Goal: Task Accomplishment & Management: Manage account settings

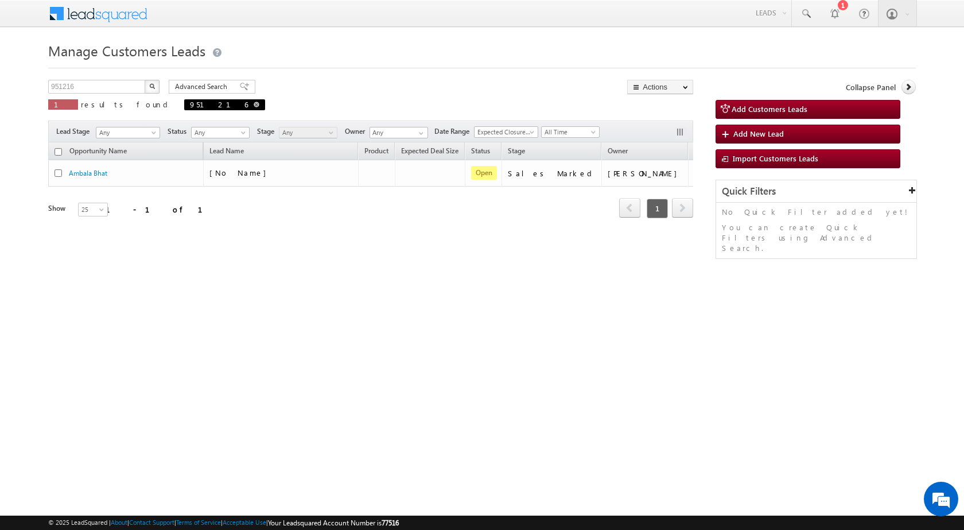
click at [254, 106] on span at bounding box center [257, 105] width 6 height 6
type input "Search Customers Leads"
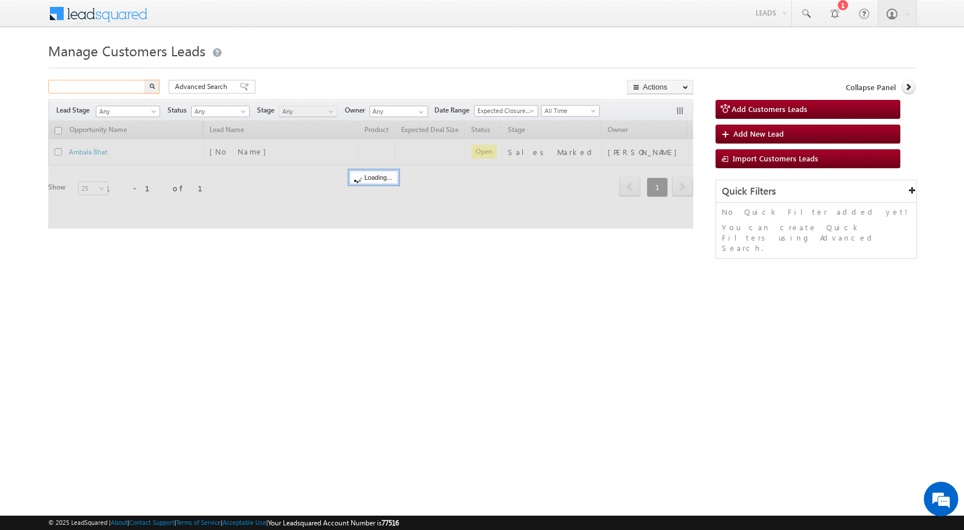
click at [102, 88] on input "text" at bounding box center [97, 87] width 98 height 14
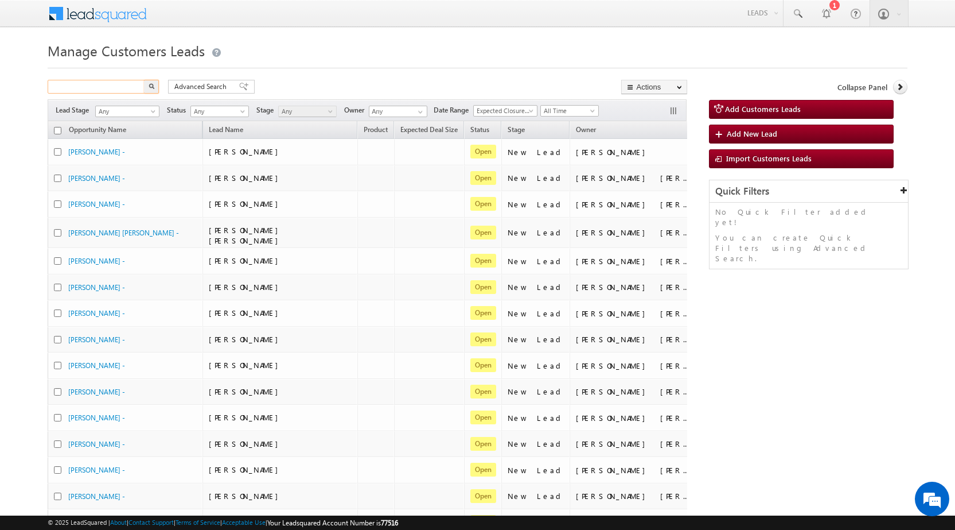
paste input "953461"
type input "953461"
click at [147, 88] on button "button" at bounding box center [151, 87] width 15 height 14
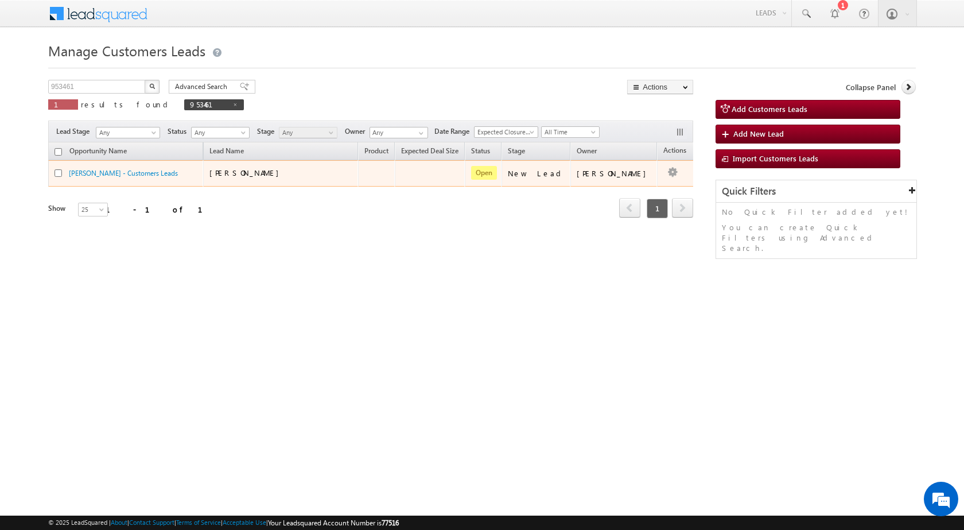
click at [661, 181] on td "Edit Change Owner Change Stage Add Activity Add Task Delete" at bounding box center [681, 173] width 48 height 26
click at [663, 171] on div "Edit Change Owner Change Stage Add Activity Add Task Delete" at bounding box center [672, 173] width 18 height 15
click at [644, 185] on link "Edit" at bounding box center [649, 188] width 57 height 14
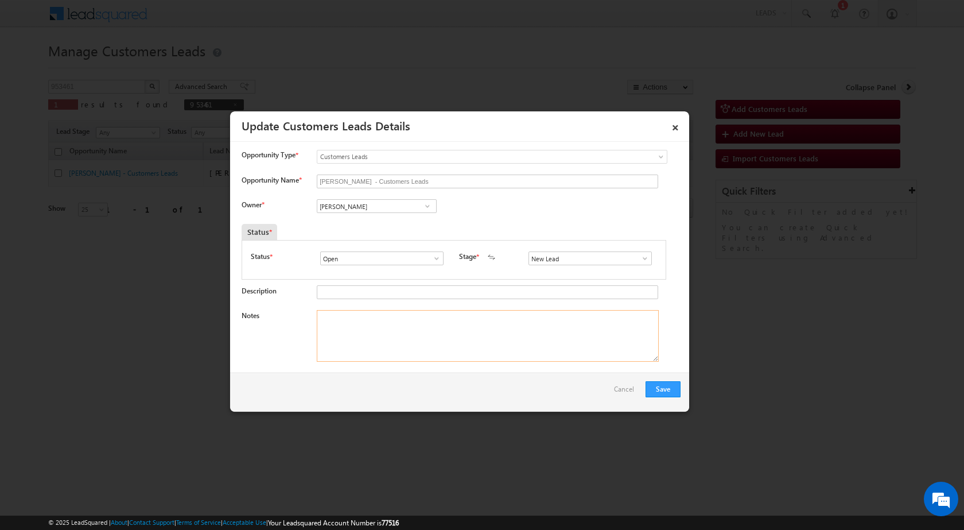
click at [395, 339] on textarea "Notes" at bounding box center [488, 336] width 342 height 52
paste textarea "/ Name - [PERSON_NAME] / Alternate no - 9026095801 / Construction Loan / [PERSO…"
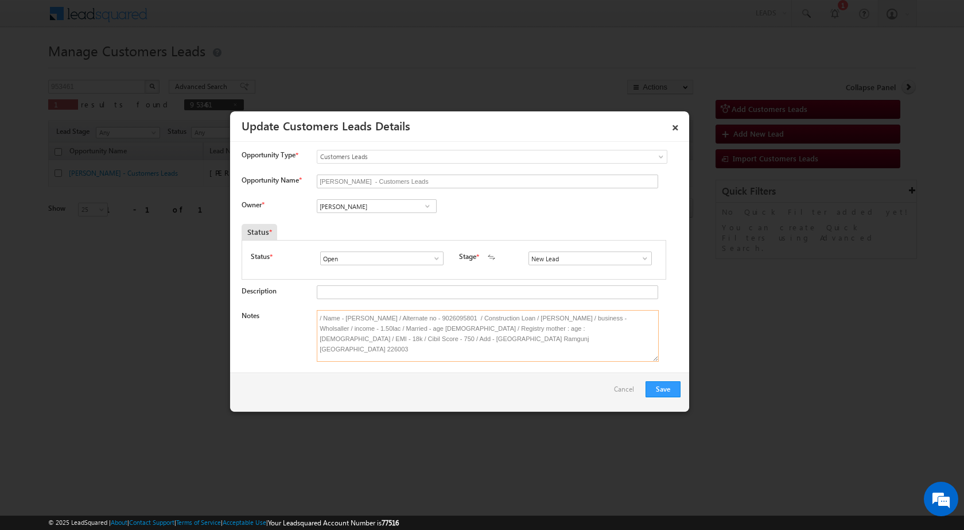
type textarea "/ Name - [PERSON_NAME] / Alternate no - 9026095801 / Construction Loan / [PERSO…"
click at [379, 211] on input "[PERSON_NAME]" at bounding box center [377, 206] width 120 height 14
paste input "[PERSON_NAME][EMAIL_ADDRESS][DOMAIN_NAME]"
click at [378, 219] on link "[PERSON_NAME] [PERSON_NAME][EMAIL_ADDRESS][DOMAIN_NAME]" at bounding box center [377, 224] width 120 height 22
type input "[PERSON_NAME]"
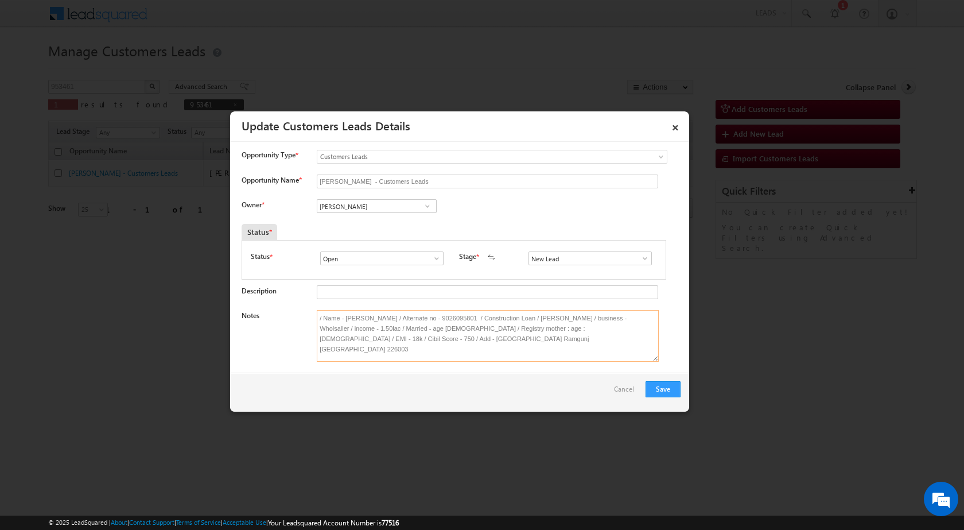
click at [322, 322] on textarea "/ Name - [PERSON_NAME] / Alternate no - 9026095801 / Construction Loan / [PERSO…" at bounding box center [488, 336] width 342 height 52
drag, startPoint x: 318, startPoint y: 317, endPoint x: 413, endPoint y: 343, distance: 97.4
click at [413, 343] on textarea "Name - [PERSON_NAME] / Alternate no - 9026095801 / Construction Loan / [PERSON_…" at bounding box center [488, 336] width 342 height 52
type textarea "Name - [PERSON_NAME] / Alternate no - 9026095801 / Construction Loan / [PERSON_…"
click at [586, 261] on input "New Lead" at bounding box center [590, 258] width 123 height 14
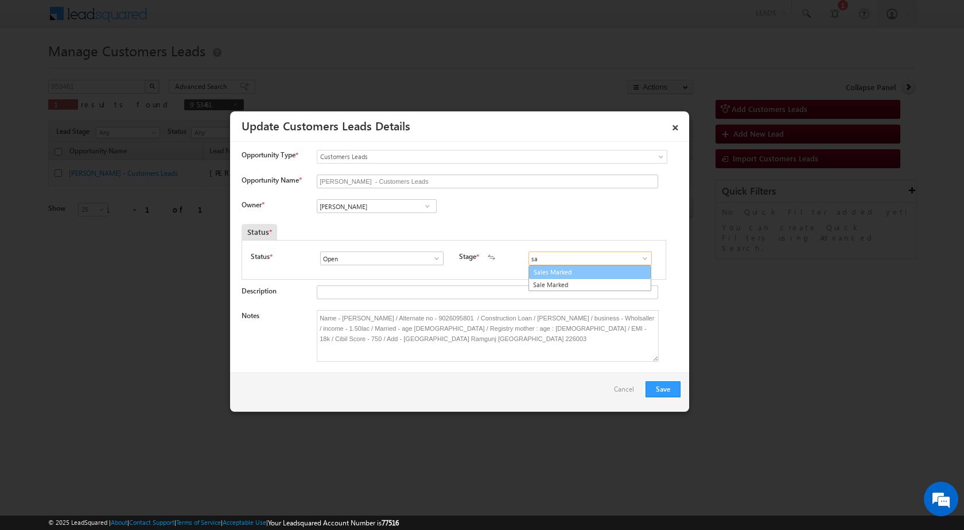
click at [572, 272] on link "Sales Marked" at bounding box center [590, 272] width 122 height 13
type input "sa"
click at [657, 389] on button "Save" at bounding box center [663, 389] width 35 height 16
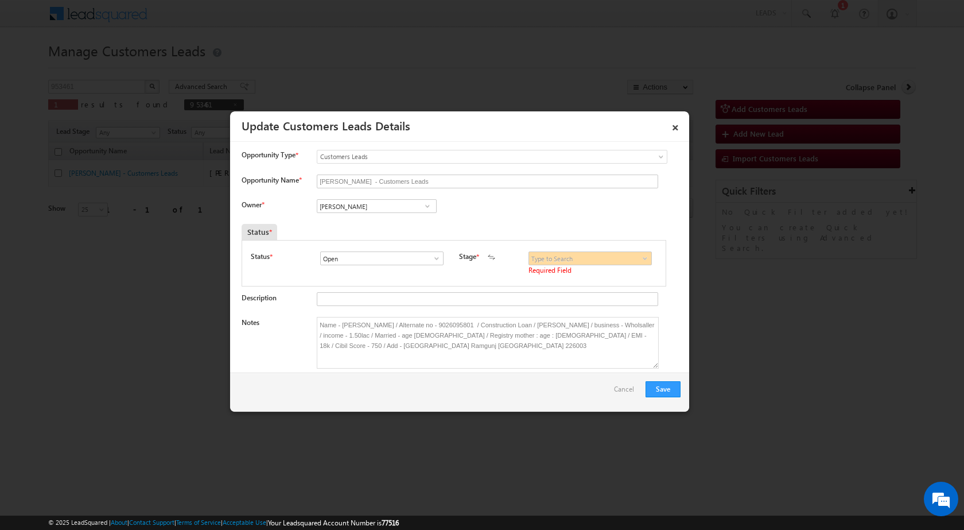
drag, startPoint x: 635, startPoint y: 258, endPoint x: 569, endPoint y: 254, distance: 66.7
click at [639, 258] on span at bounding box center [644, 258] width 11 height 9
click at [537, 308] on link "Sales Marked" at bounding box center [590, 307] width 123 height 13
type input "Sales Marked"
click at [659, 390] on button "Save" at bounding box center [663, 389] width 35 height 16
